Goal: Transaction & Acquisition: Download file/media

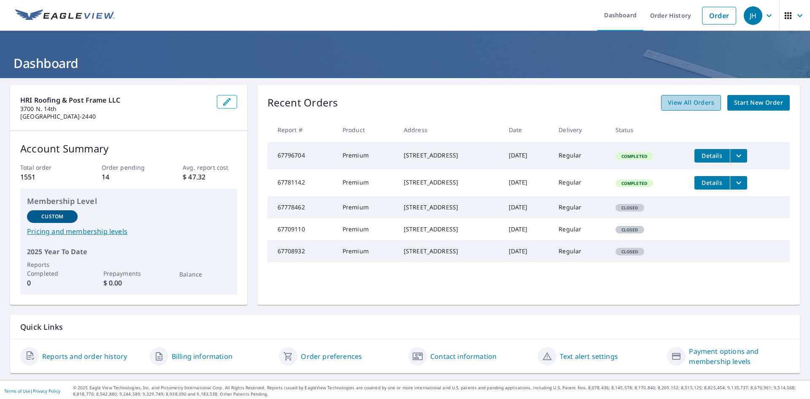
click at [683, 100] on span "View All Orders" at bounding box center [691, 103] width 46 height 11
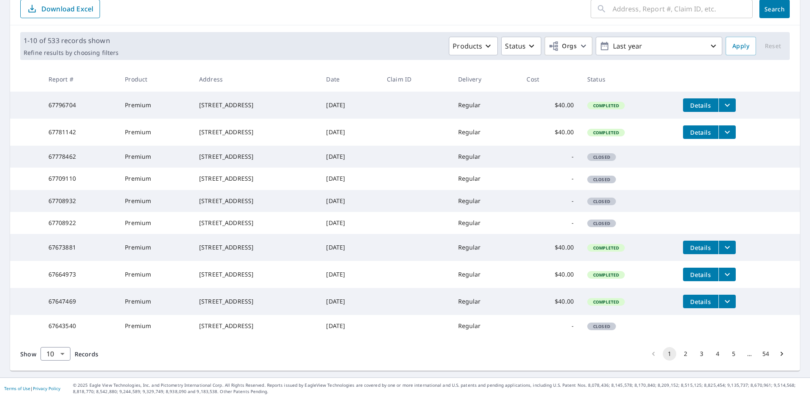
scroll to position [154, 0]
click at [681, 352] on button "2" at bounding box center [686, 354] width 14 height 14
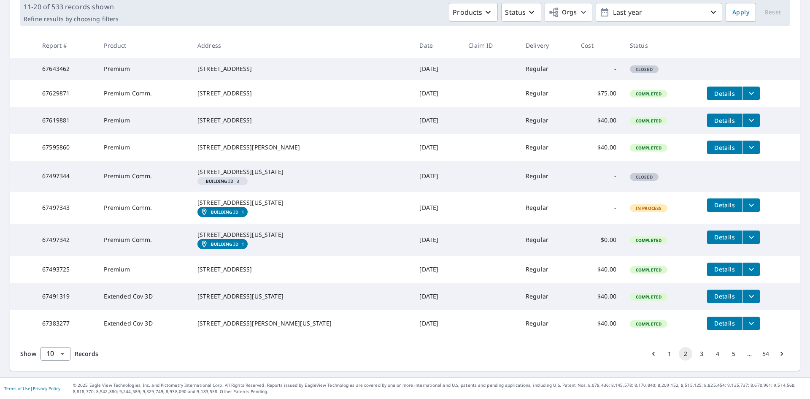
scroll to position [183, 0]
click at [695, 352] on button "3" at bounding box center [702, 354] width 14 height 14
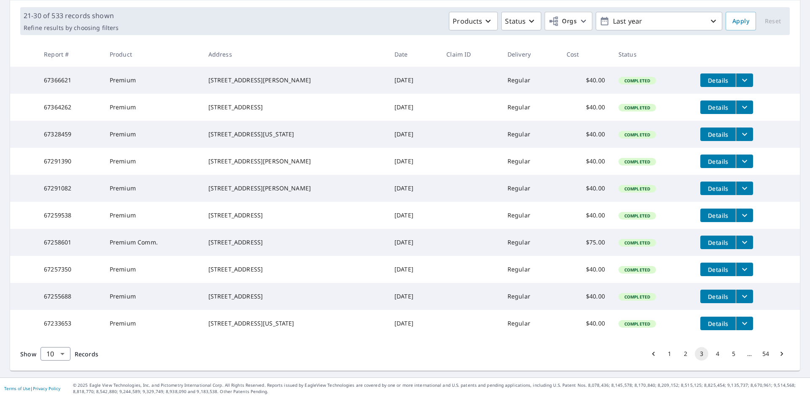
scroll to position [154, 0]
click at [712, 356] on button "4" at bounding box center [718, 354] width 14 height 14
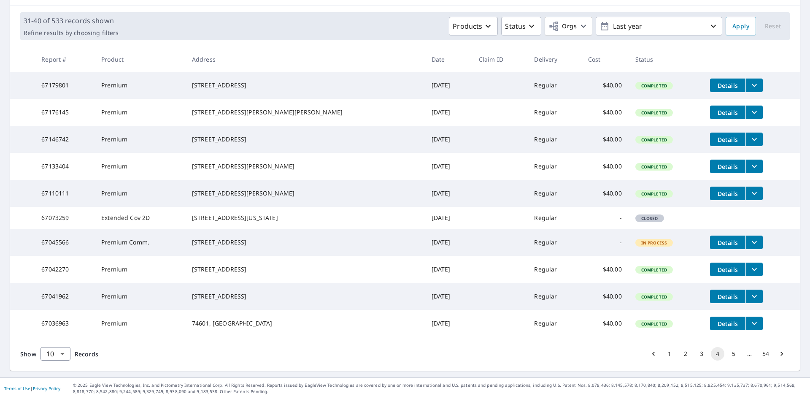
scroll to position [154, 0]
click at [713, 357] on button "4" at bounding box center [718, 354] width 14 height 14
click at [727, 354] on button "5" at bounding box center [734, 354] width 14 height 14
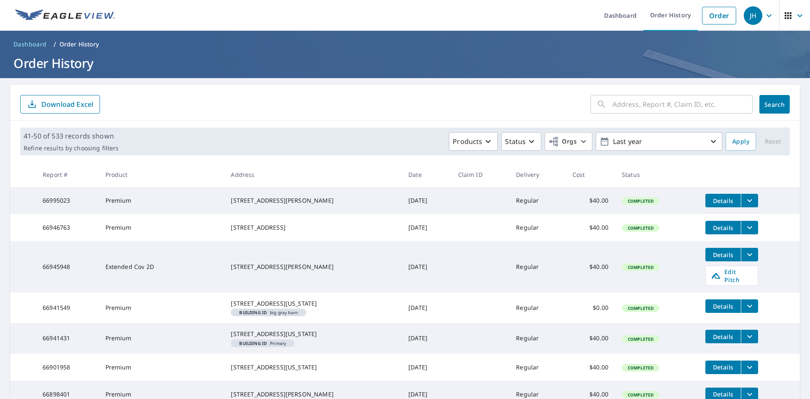
click at [618, 106] on input "text" at bounding box center [683, 104] width 140 height 24
type input "imo"
click button "Search" at bounding box center [775, 104] width 30 height 19
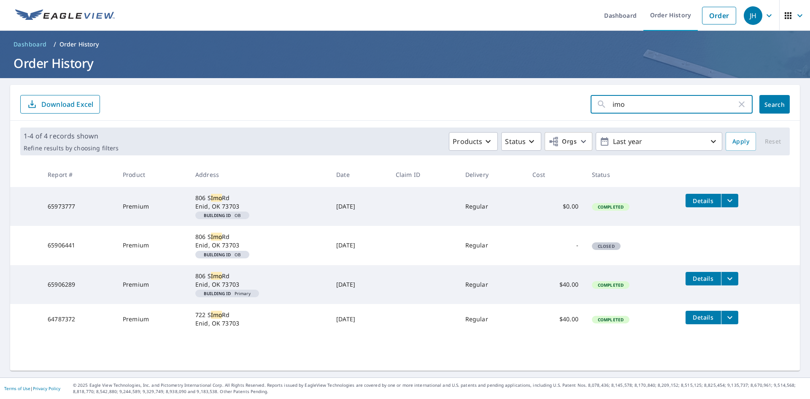
drag, startPoint x: 625, startPoint y: 106, endPoint x: 592, endPoint y: 106, distance: 32.9
click at [592, 106] on div "imo ​" at bounding box center [672, 104] width 162 height 19
type input "rev"
click button "Search" at bounding box center [775, 104] width 30 height 19
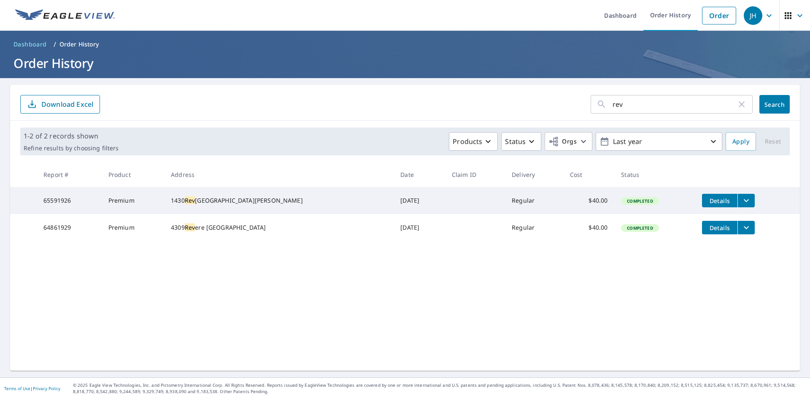
click at [214, 203] on div "[STREET_ADDRESS][PERSON_NAME]" at bounding box center [279, 200] width 216 height 8
click at [143, 208] on td "Premium" at bounding box center [133, 200] width 63 height 27
click at [707, 202] on span "Details" at bounding box center [719, 201] width 25 height 8
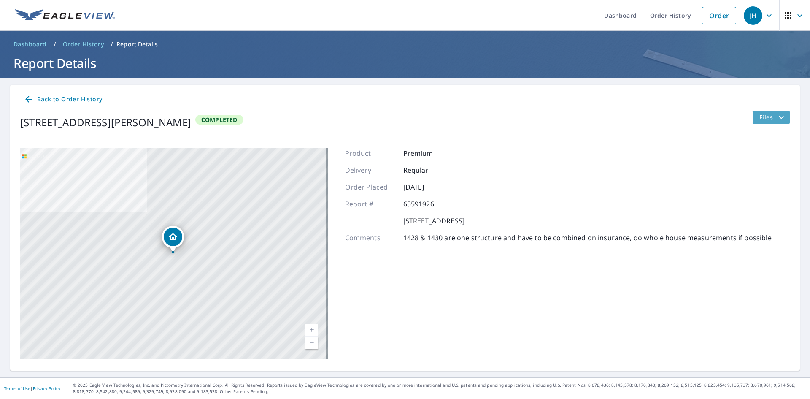
click at [760, 117] on span "Files" at bounding box center [773, 117] width 27 height 10
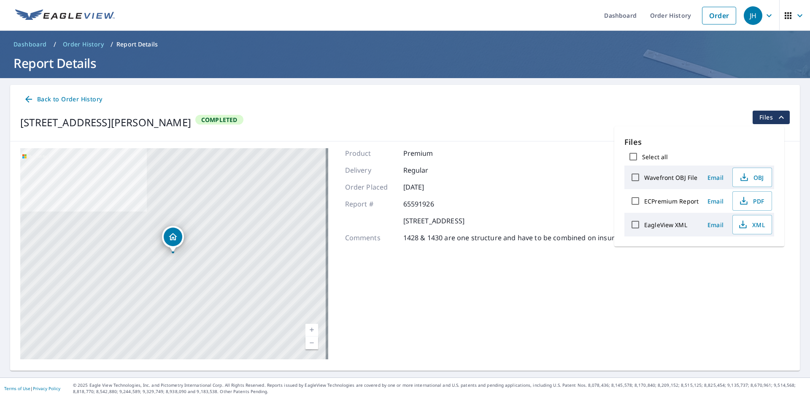
click at [666, 224] on label "EagleView XML" at bounding box center [666, 225] width 43 height 8
click at [645, 224] on input "EagleView XML" at bounding box center [636, 225] width 18 height 18
click at [743, 256] on span "Download" at bounding box center [742, 254] width 45 height 10
click at [171, 236] on icon "Dropped pin, building 1, Residential property, 1430 Reveille Dr Ponca City, OK …" at bounding box center [173, 236] width 8 height 7
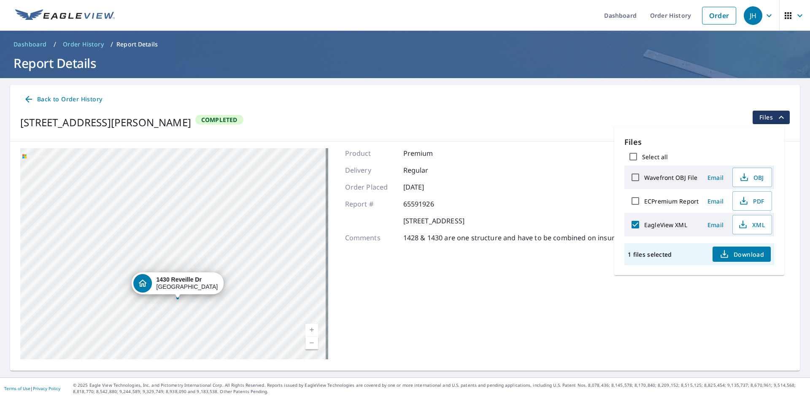
click at [165, 304] on div "[STREET_ADDRESS][PERSON_NAME]" at bounding box center [174, 253] width 308 height 211
click at [168, 258] on div "[STREET_ADDRESS][PERSON_NAME]" at bounding box center [174, 253] width 308 height 211
click at [167, 255] on div "[STREET_ADDRESS][PERSON_NAME]" at bounding box center [174, 253] width 308 height 211
click at [190, 257] on div "[STREET_ADDRESS][PERSON_NAME]" at bounding box center [174, 253] width 308 height 211
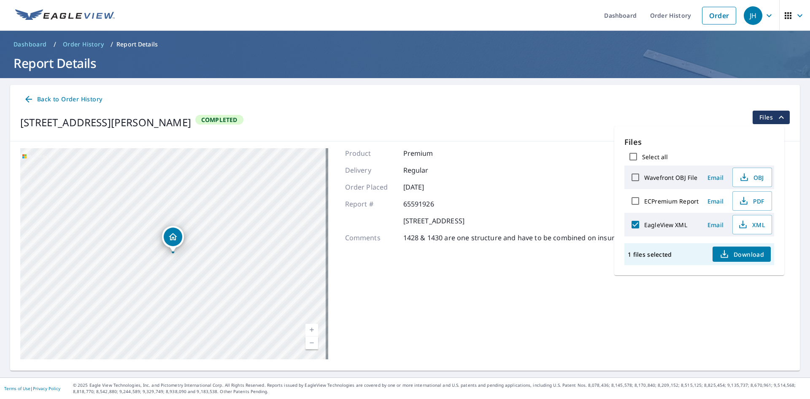
click at [190, 257] on div "[STREET_ADDRESS][PERSON_NAME]" at bounding box center [174, 253] width 308 height 211
click at [691, 128] on div "Files Select all Wavefront OBJ File Email OBJ ECPremium Report Email PDF EagleV…" at bounding box center [700, 200] width 170 height 149
click at [637, 228] on input "EagleView XML" at bounding box center [636, 225] width 18 height 18
checkbox input "false"
click at [753, 201] on span "PDF" at bounding box center [751, 201] width 27 height 10
